Goal: Task Accomplishment & Management: Manage account settings

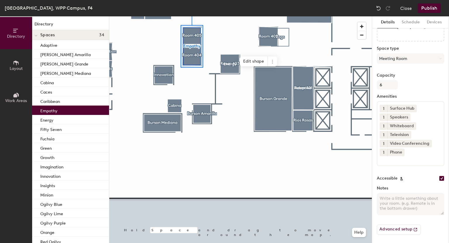
scroll to position [39, 0]
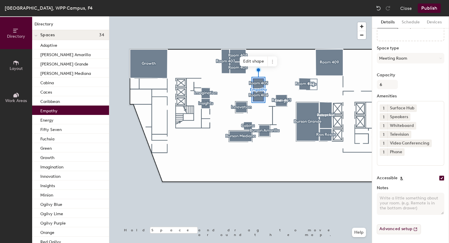
click at [394, 230] on button "Advanced setup" at bounding box center [399, 229] width 44 height 10
click at [271, 63] on icon at bounding box center [272, 61] width 5 height 5
click at [283, 94] on span "Delete" at bounding box center [294, 95] width 52 height 10
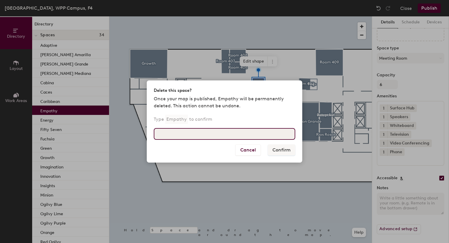
click at [214, 134] on input at bounding box center [225, 134] width 142 height 12
type input "Empathy"
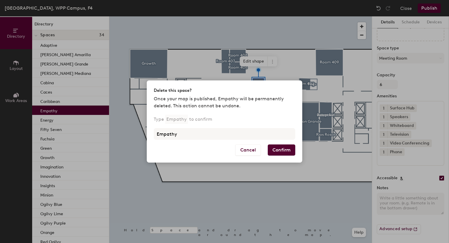
click at [292, 150] on button "Confirm" at bounding box center [282, 150] width 28 height 11
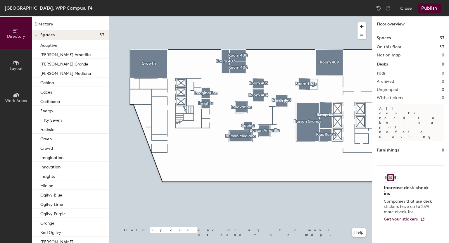
click at [283, 16] on div at bounding box center [240, 16] width 263 height 0
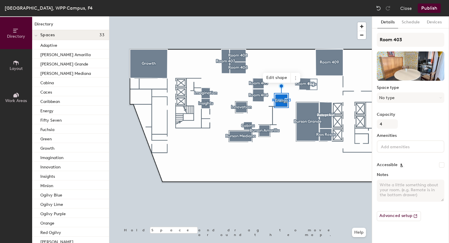
click at [281, 16] on div at bounding box center [240, 16] width 263 height 0
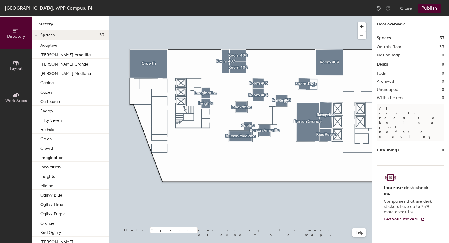
click at [282, 16] on div at bounding box center [240, 16] width 263 height 0
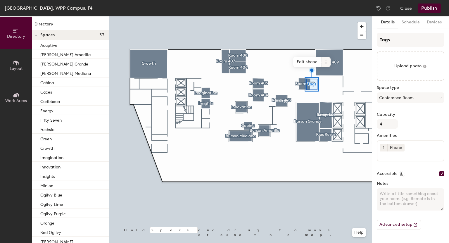
click at [328, 63] on icon at bounding box center [326, 62] width 5 height 5
click at [332, 96] on span "Delete" at bounding box center [347, 96] width 52 height 10
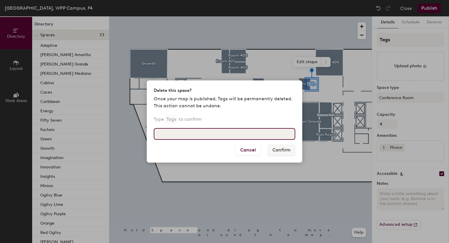
click at [207, 139] on input at bounding box center [225, 134] width 142 height 12
type input "Tags"
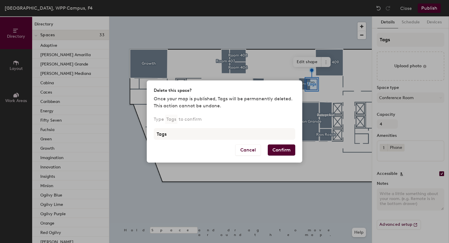
click at [282, 151] on button "Confirm" at bounding box center [282, 150] width 28 height 11
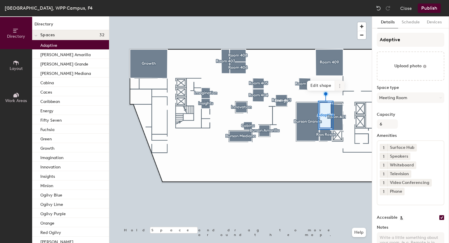
click at [339, 85] on icon at bounding box center [340, 86] width 5 height 5
click at [348, 120] on span "Delete" at bounding box center [361, 119] width 52 height 10
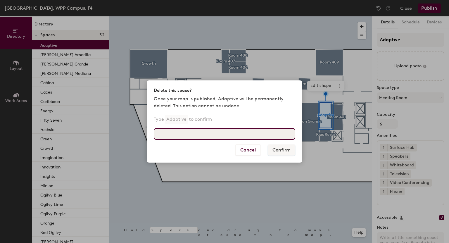
click at [233, 132] on input at bounding box center [225, 134] width 142 height 12
type input "Adaptive"
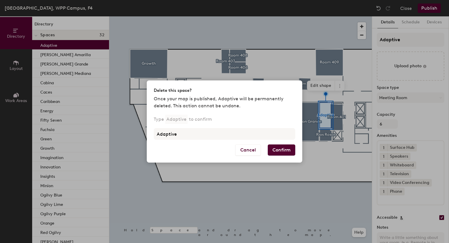
click at [277, 150] on button "Confirm" at bounding box center [282, 150] width 28 height 11
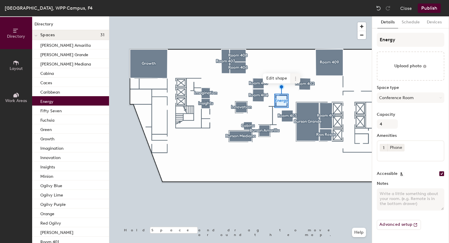
click at [293, 79] on span at bounding box center [295, 78] width 9 height 10
click at [303, 112] on span "Delete" at bounding box center [317, 112] width 52 height 10
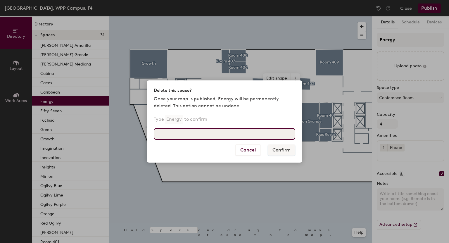
click at [222, 133] on input at bounding box center [225, 134] width 142 height 12
type input "energy"
drag, startPoint x: 159, startPoint y: 135, endPoint x: 138, endPoint y: 131, distance: 20.9
click at [138, 131] on div "Delete this space? Once your map is published, Energy will be permanently delet…" at bounding box center [224, 121] width 449 height 243
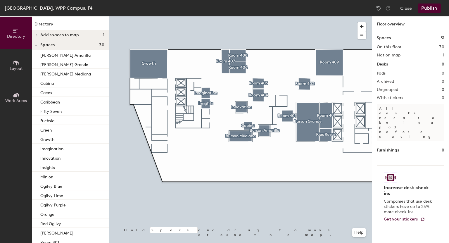
click at [290, 16] on div at bounding box center [240, 16] width 263 height 0
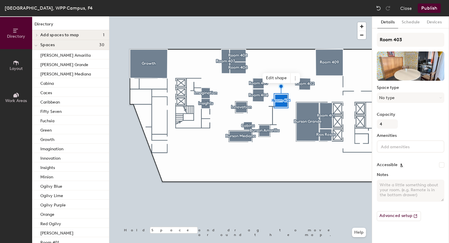
click at [428, 8] on button "Publish" at bounding box center [429, 8] width 23 height 9
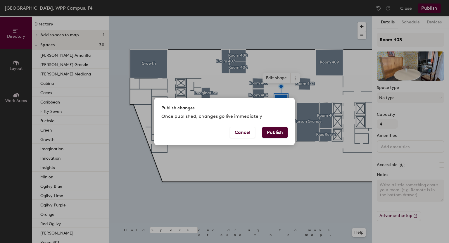
click at [278, 133] on button "Publish" at bounding box center [274, 132] width 25 height 11
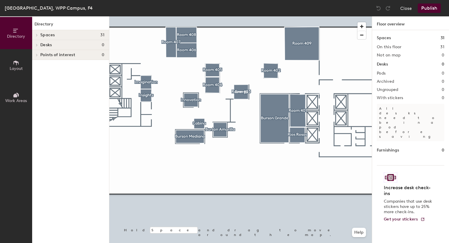
click at [37, 45] on icon at bounding box center [37, 45] width 2 height 3
click at [37, 45] on icon at bounding box center [36, 45] width 3 height 2
click at [35, 35] on span at bounding box center [36, 35] width 5 height 3
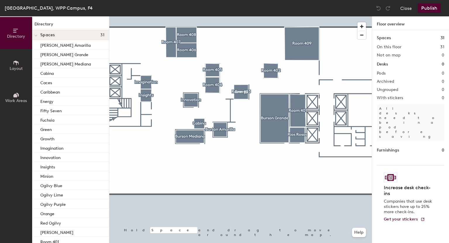
click at [35, 35] on icon at bounding box center [36, 36] width 3 height 2
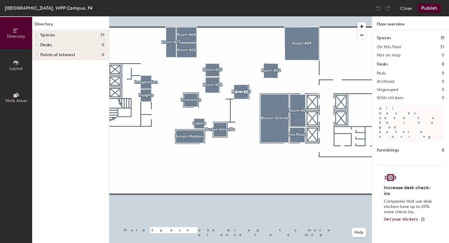
click at [17, 59] on button "Layout" at bounding box center [16, 65] width 32 height 32
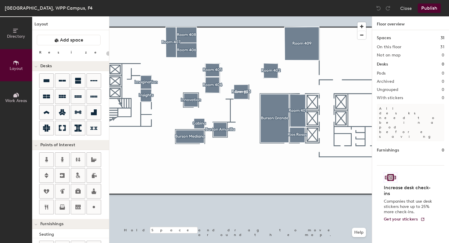
drag, startPoint x: 15, startPoint y: 94, endPoint x: 14, endPoint y: 86, distance: 8.3
click at [15, 94] on icon at bounding box center [15, 96] width 4 height 4
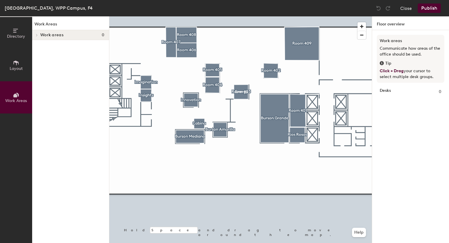
click at [11, 30] on button "Directory" at bounding box center [16, 33] width 32 height 32
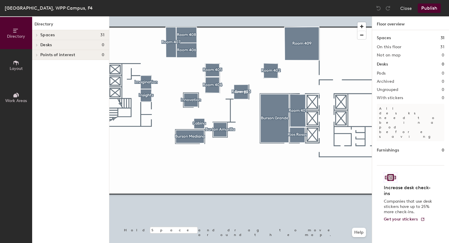
click at [436, 9] on button "Publish" at bounding box center [429, 8] width 23 height 9
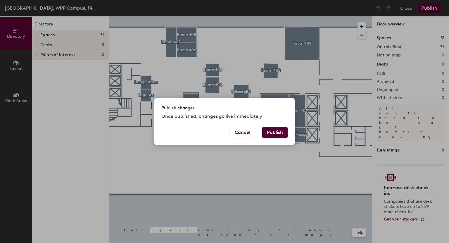
click at [277, 134] on button "Publish" at bounding box center [274, 132] width 25 height 11
